Goal: Information Seeking & Learning: Learn about a topic

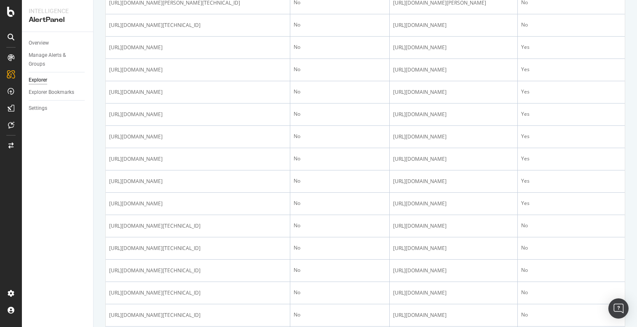
scroll to position [384, 0]
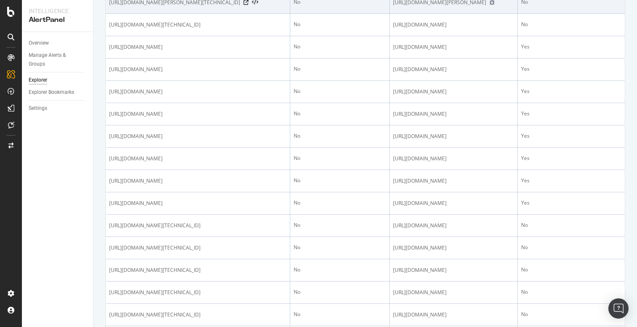
click at [495, 5] on icon at bounding box center [492, 2] width 5 height 5
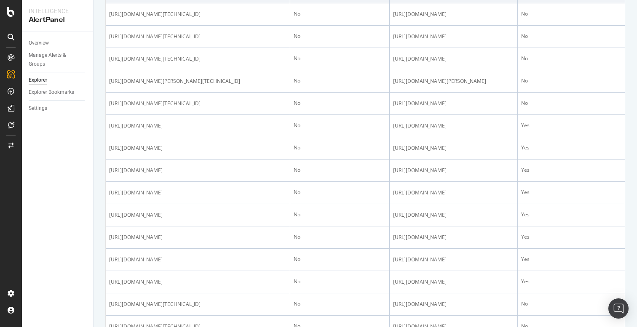
scroll to position [304, 0]
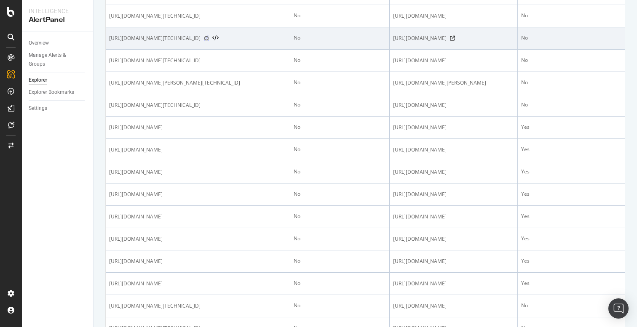
click at [209, 41] on icon at bounding box center [206, 38] width 5 height 5
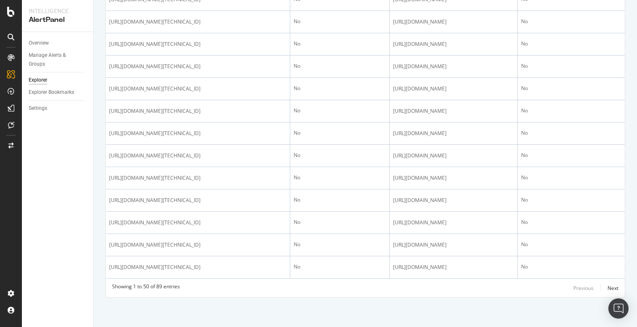
scroll to position [1824, 0]
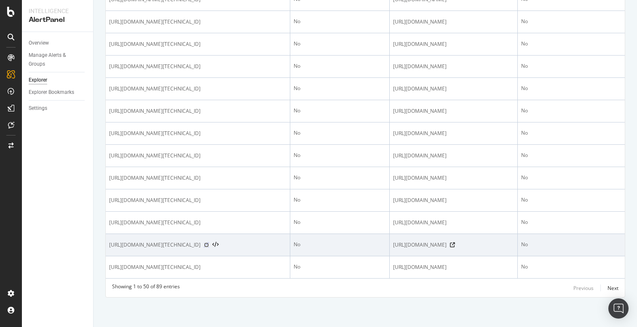
click at [209, 243] on icon at bounding box center [206, 245] width 5 height 5
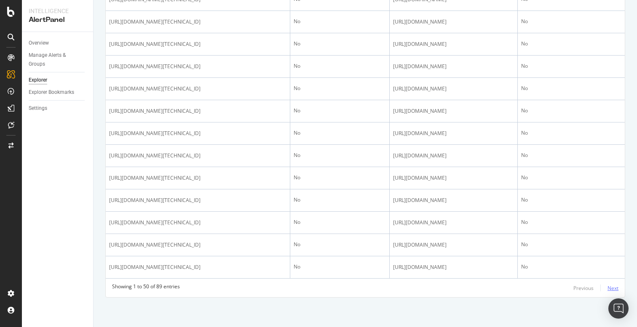
click at [613, 288] on div "Next" at bounding box center [613, 288] width 11 height 7
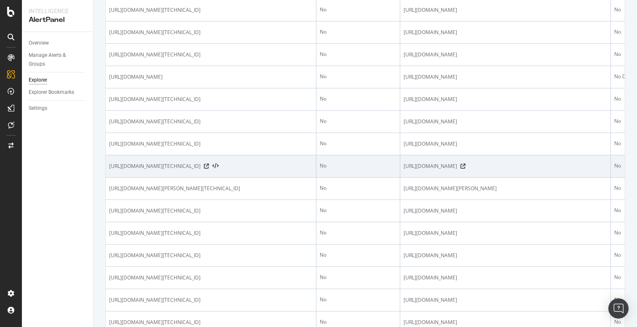
scroll to position [0, 0]
